Goal: Task Accomplishment & Management: Manage account settings

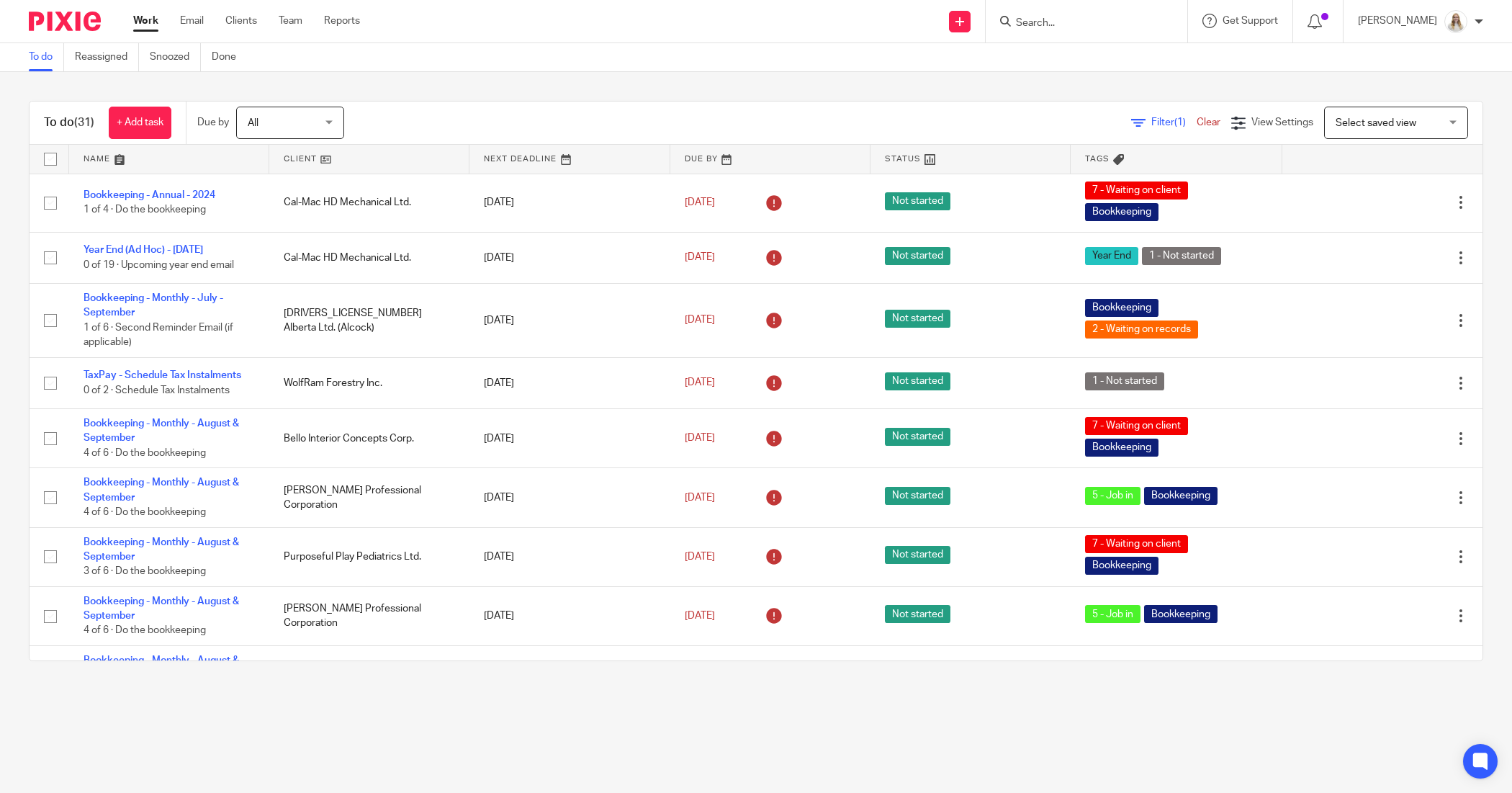
click at [126, 160] on link at bounding box center [169, 159] width 200 height 28
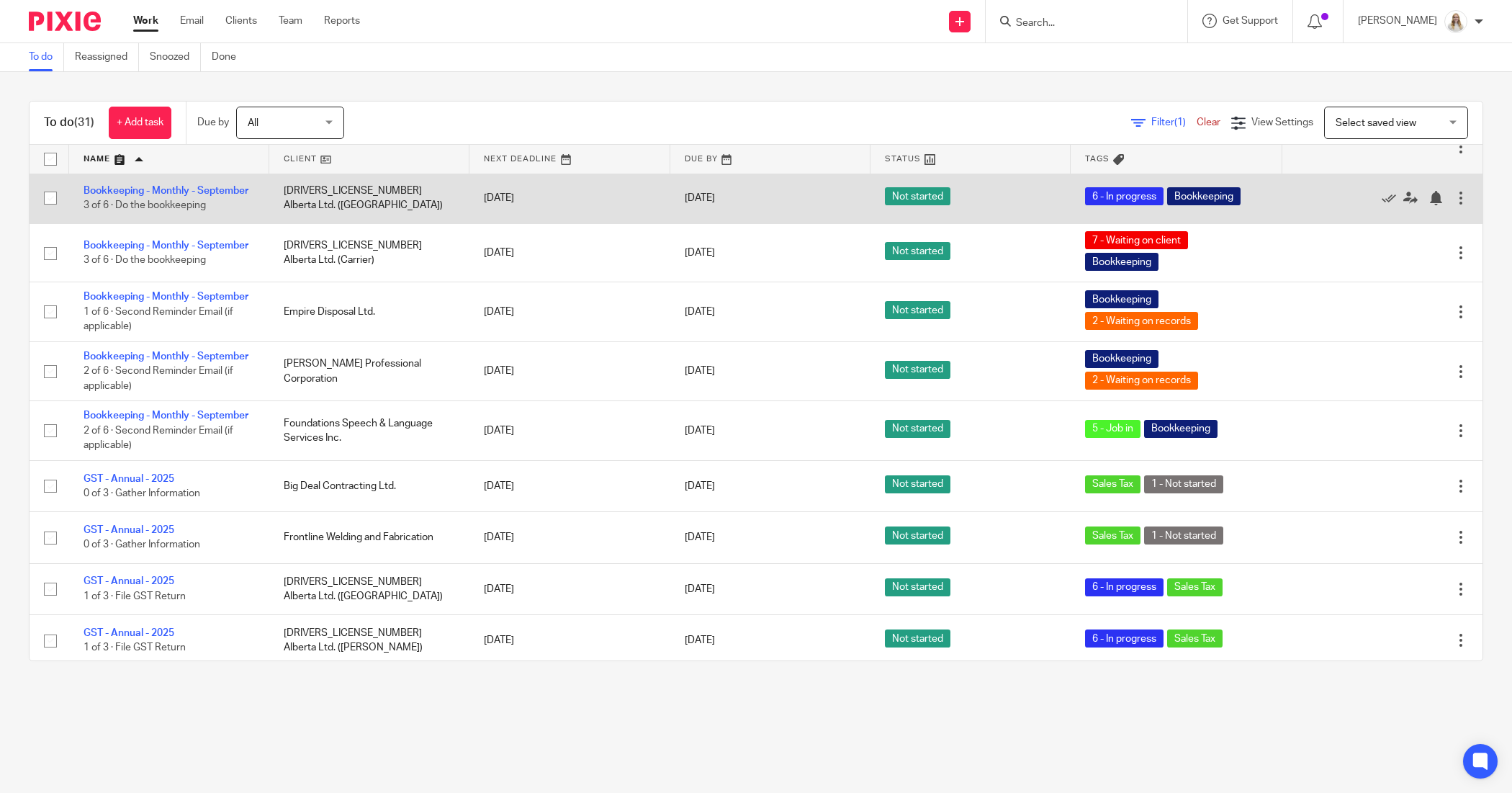
scroll to position [990, 0]
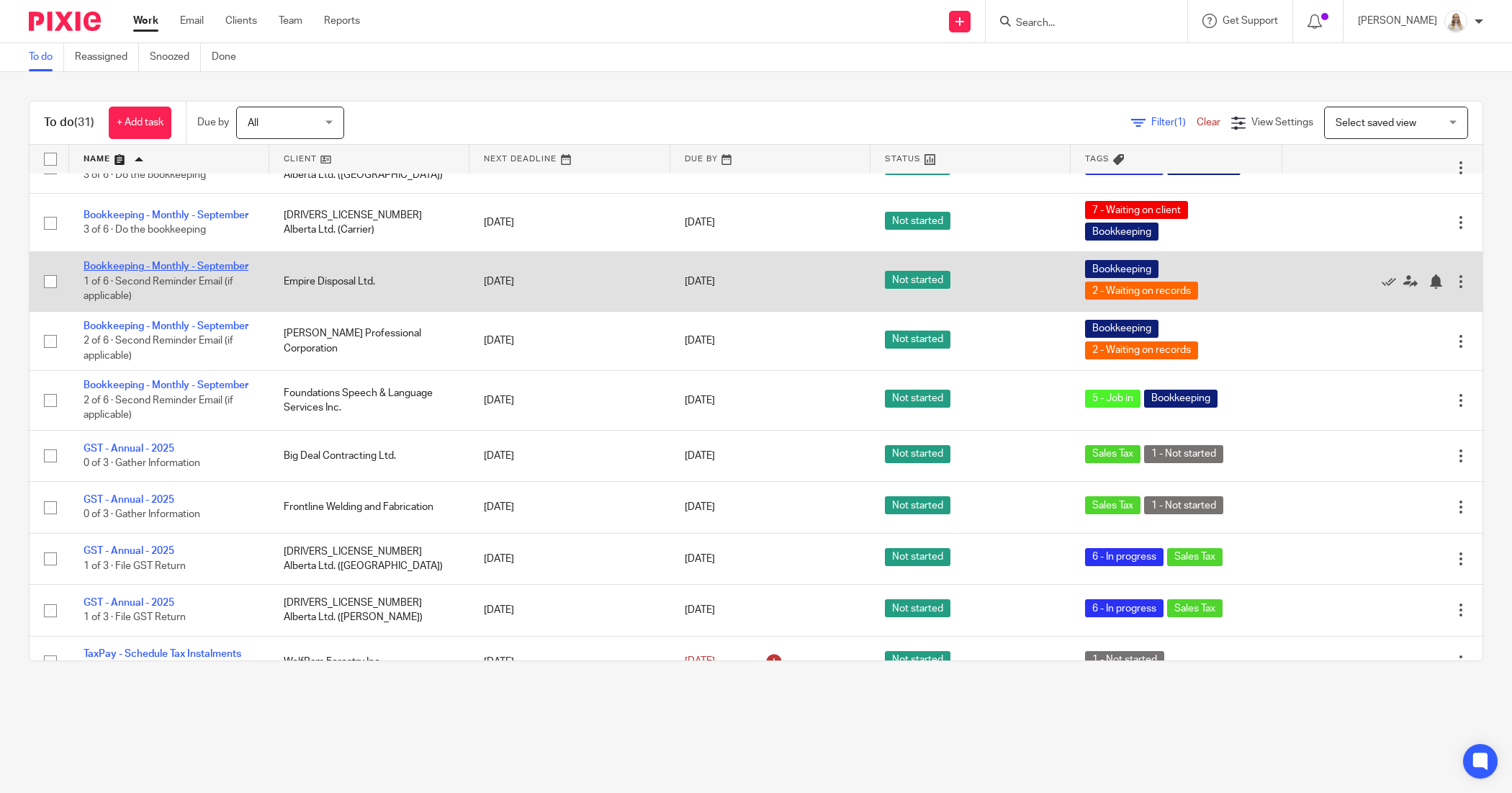
click at [123, 272] on link "Bookkeeping - Monthly - September" at bounding box center [166, 266] width 165 height 10
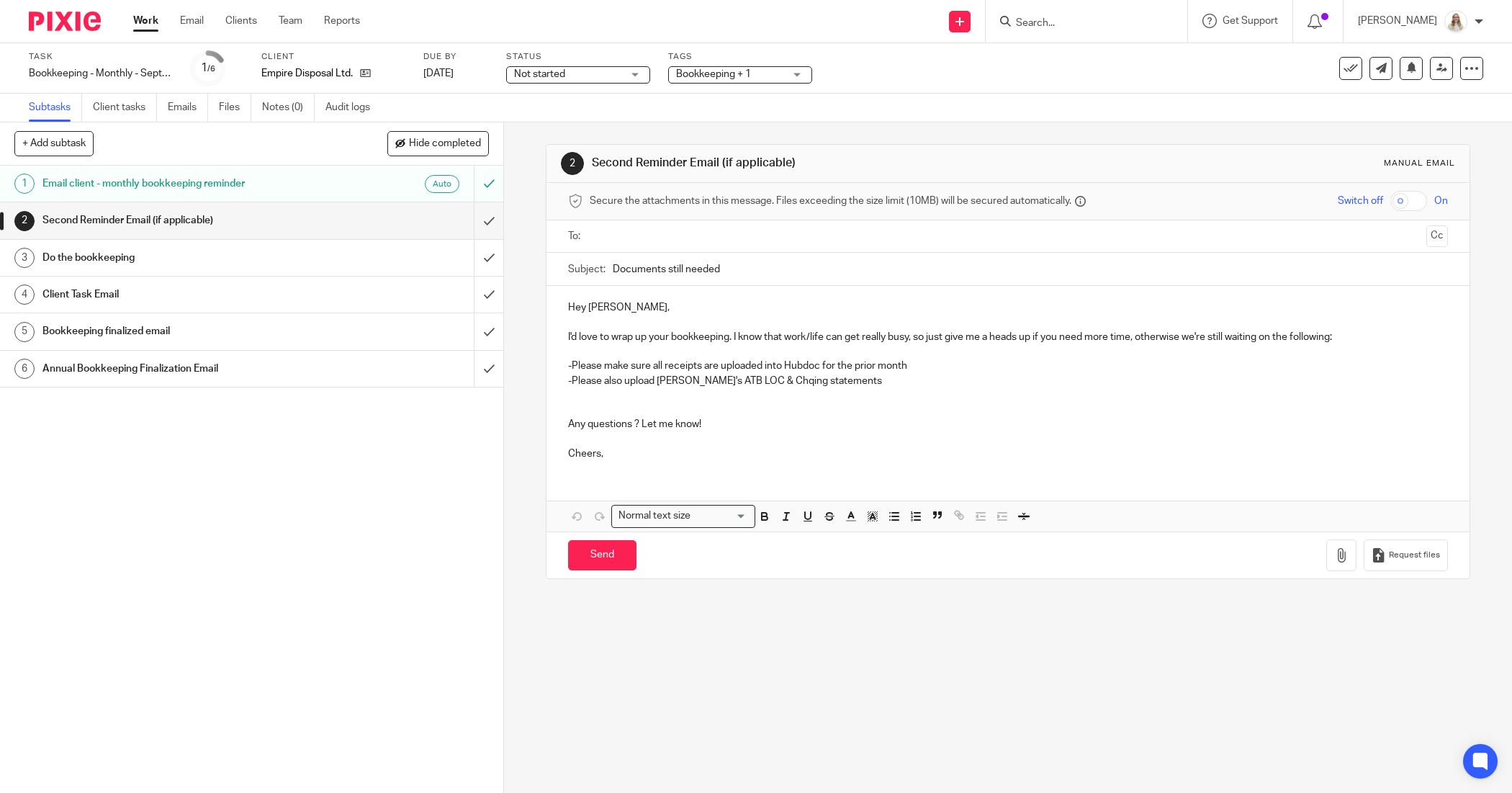
click at [793, 79] on div "Bookkeeping + 1" at bounding box center [739, 74] width 144 height 17
click at [843, 63] on div "Task Bookkeeping - Monthly - September Save Bookkeeping - Monthly - September 1…" at bounding box center [634, 68] width 1212 height 34
click at [783, 70] on span "Bookkeeping + 1" at bounding box center [730, 74] width 108 height 15
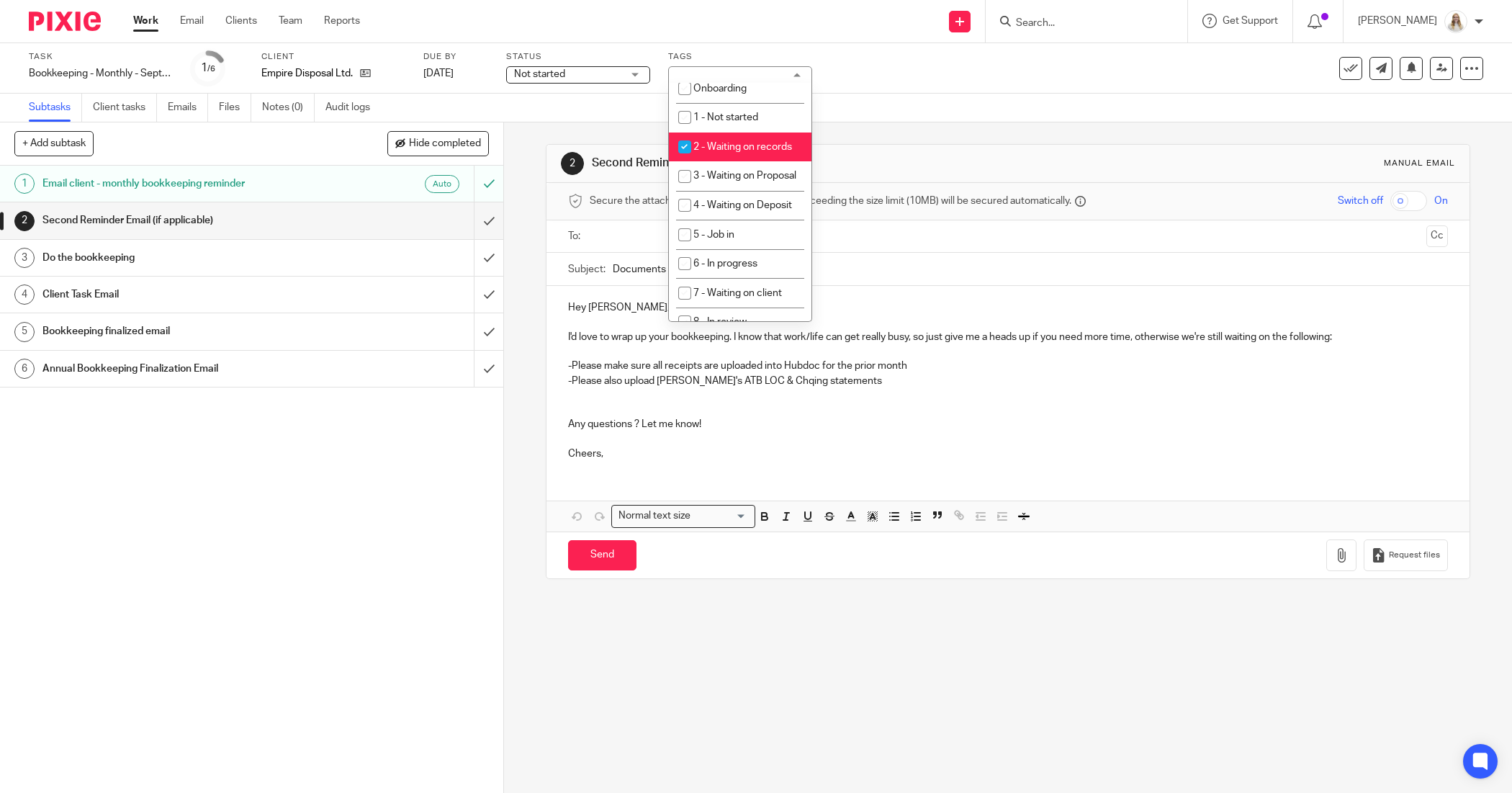
click at [755, 155] on li "2 - Waiting on records" at bounding box center [739, 147] width 142 height 29
checkbox input "false"
click at [755, 159] on li "5 - Job in" at bounding box center [739, 144] width 142 height 29
checkbox input "true"
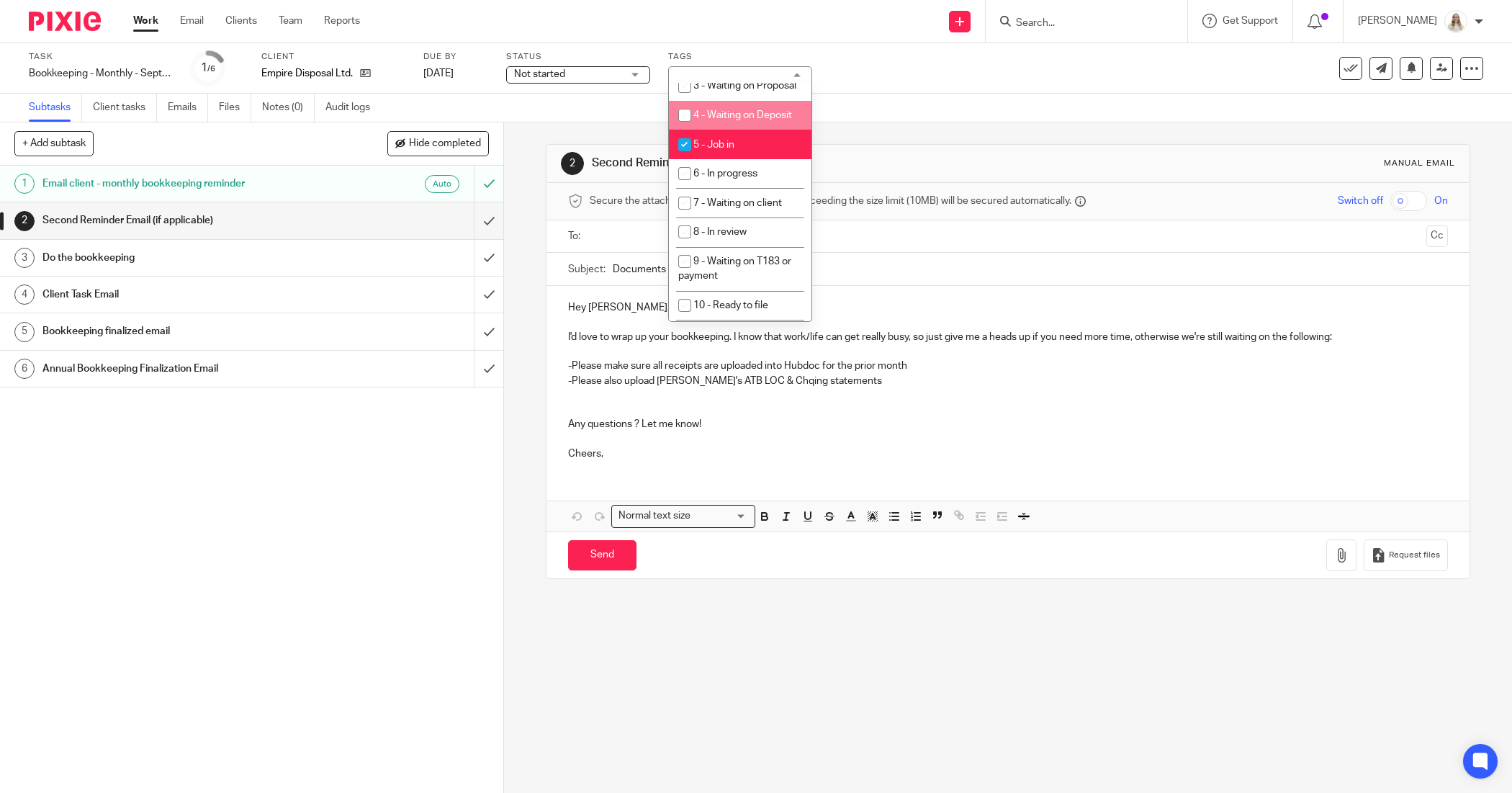
click at [883, 89] on div "Task Bookkeeping - Monthly - September Save Bookkeeping - Monthly - September 1…" at bounding box center [756, 68] width 1512 height 50
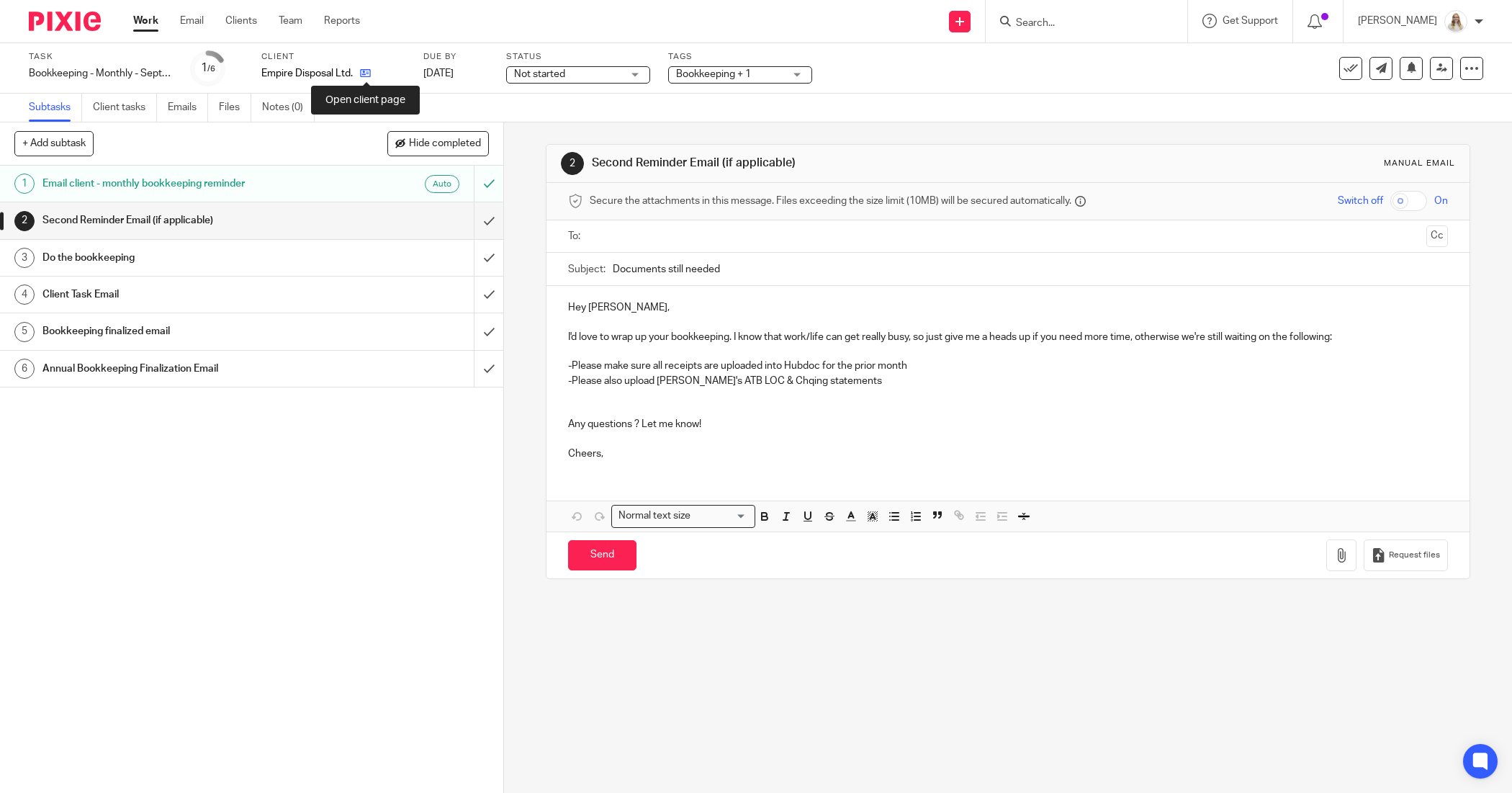
click at [365, 72] on icon at bounding box center [365, 72] width 11 height 11
